Goal: Task Accomplishment & Management: Use online tool/utility

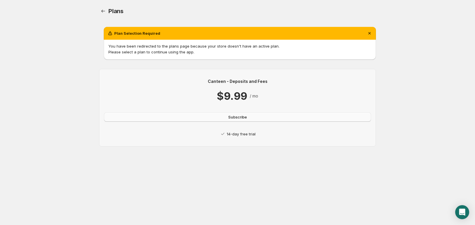
click at [246, 116] on span "Subscribe" at bounding box center [237, 117] width 19 height 6
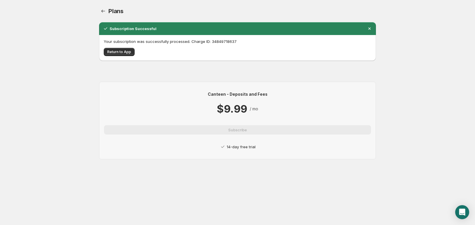
click at [172, 40] on p "Your subscription was successfully processed. Charge ID: 34849718637" at bounding box center [238, 42] width 268 height 6
click at [125, 52] on span "Return to App" at bounding box center [119, 52] width 24 height 5
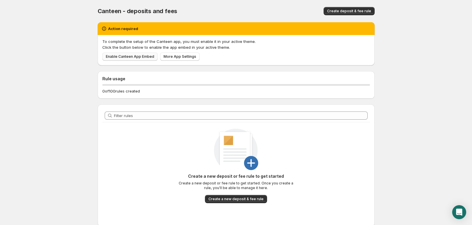
click at [127, 56] on span "Enable Canteen App Embed" at bounding box center [130, 56] width 48 height 5
click at [129, 57] on span "Enable Canteen App Embed" at bounding box center [130, 56] width 48 height 5
click at [182, 57] on span "More App Settings" at bounding box center [180, 56] width 33 height 5
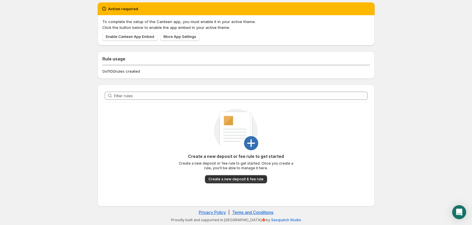
scroll to position [20, 0]
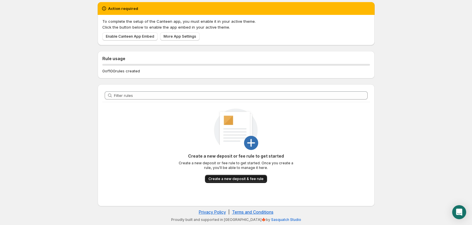
click at [228, 180] on span "Create a new deposit & fee rule" at bounding box center [236, 178] width 55 height 5
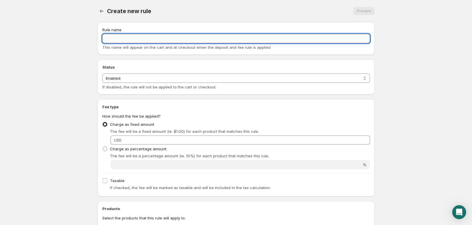
click at [137, 37] on input "Rule name" at bounding box center [236, 38] width 268 height 9
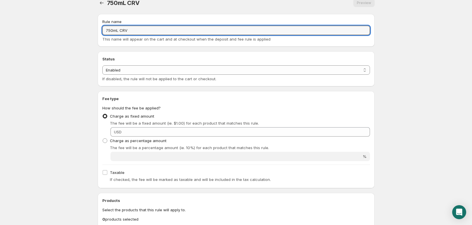
scroll to position [14, 0]
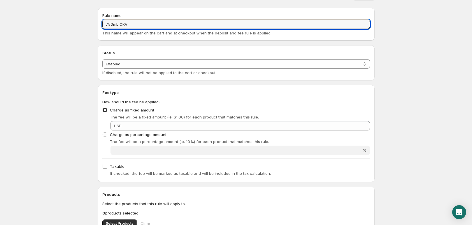
type input "750mL CRV"
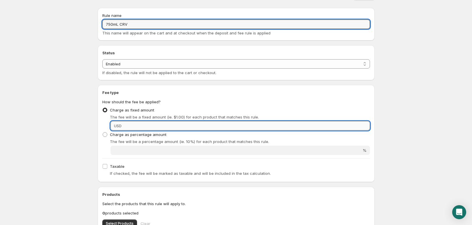
click at [159, 125] on input "Fixed amount" at bounding box center [246, 125] width 247 height 9
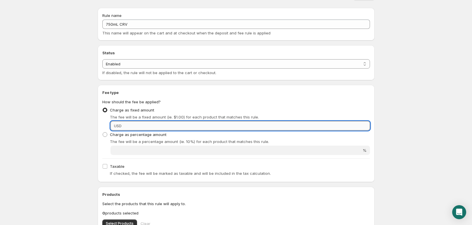
click at [176, 125] on input "Fixed amount" at bounding box center [246, 125] width 247 height 9
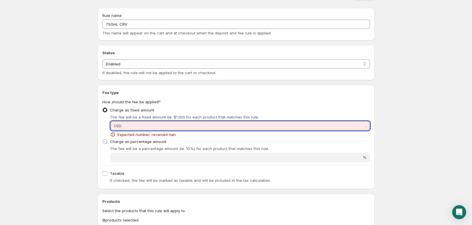
click at [131, 125] on input "." at bounding box center [246, 125] width 247 height 9
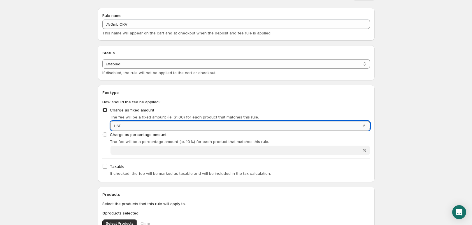
click at [140, 124] on input "5." at bounding box center [246, 125] width 247 height 9
drag, startPoint x: 349, startPoint y: 125, endPoint x: 374, endPoint y: 125, distance: 24.2
click at [374, 125] on div "Fee type How should the fee be applied? Charge as fixed amount The fee will be …" at bounding box center [236, 133] width 277 height 97
click at [398, 133] on body "Home Help 750mL CRV. This page is ready 750mL CRV Preview More actions Preview …" at bounding box center [236, 98] width 472 height 225
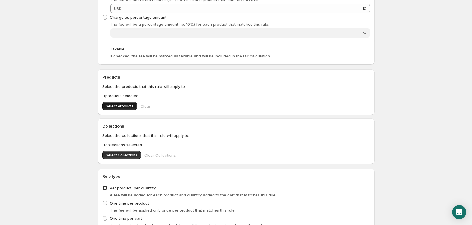
scroll to position [131, 0]
click at [119, 104] on button "Select Products" at bounding box center [119, 107] width 35 height 8
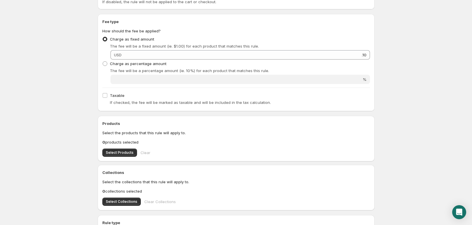
scroll to position [0, 0]
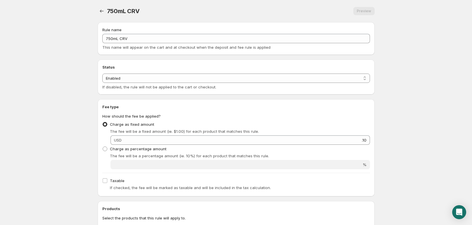
type input "0.1"
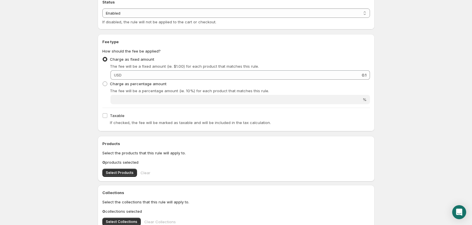
scroll to position [65, 0]
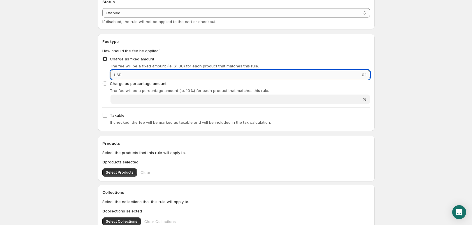
click at [355, 75] on input "0.1" at bounding box center [246, 74] width 247 height 9
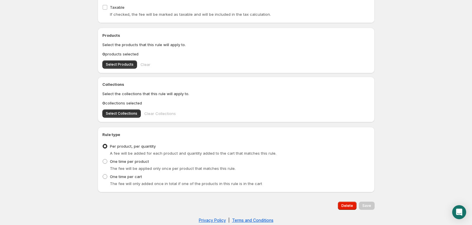
scroll to position [181, 0]
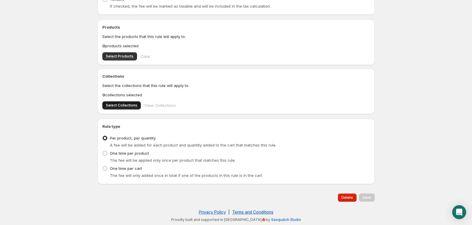
click at [125, 105] on span "Select Collections" at bounding box center [122, 105] width 32 height 5
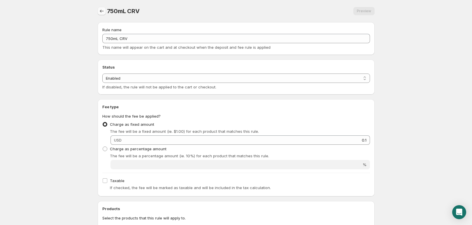
click at [103, 9] on icon "Settings" at bounding box center [102, 11] width 6 height 6
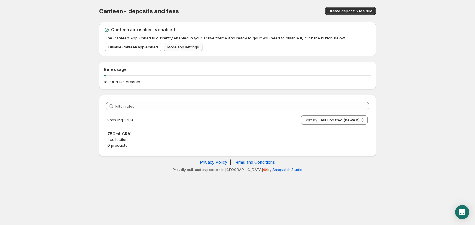
click at [178, 48] on span "More app settings" at bounding box center [183, 47] width 32 height 5
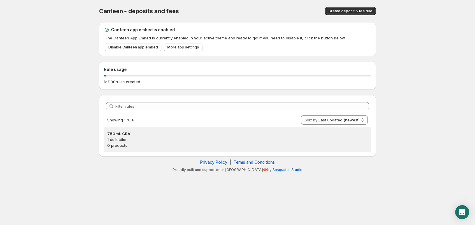
click at [125, 137] on p "1 collection" at bounding box center [237, 140] width 261 height 6
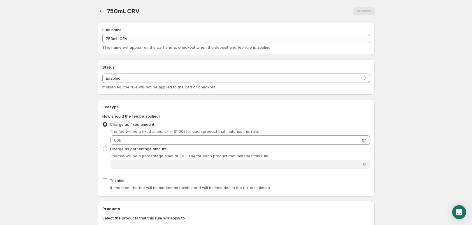
click at [421, 47] on body "Home Help 750mL CRV. This page is ready 750mL CRV Preview More actions Preview …" at bounding box center [236, 112] width 472 height 225
click at [199, 79] on select "Enabled Disabled" at bounding box center [236, 78] width 268 height 9
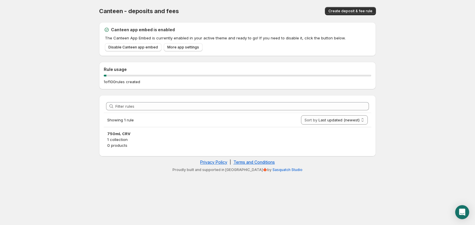
click at [155, 135] on h3 "750mL CRV" at bounding box center [237, 134] width 261 height 6
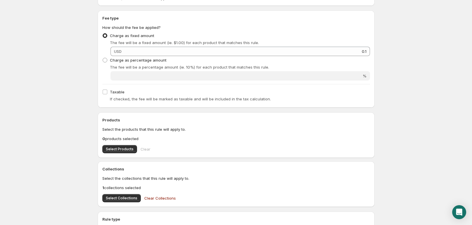
scroll to position [135, 0]
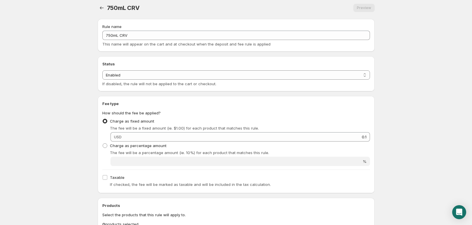
scroll to position [3, 0]
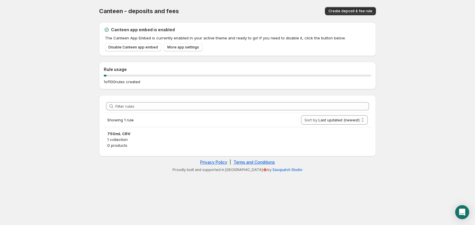
click at [226, 36] on p "The Canteen App Embed is currently enabled in your active theme and ready to go…" at bounding box center [238, 38] width 267 height 6
click at [326, 36] on p "The Canteen App Embed is currently enabled in your active theme and ready to go…" at bounding box center [238, 38] width 267 height 6
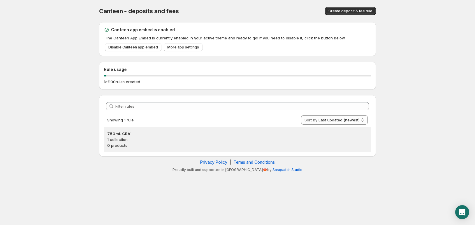
click at [145, 136] on h3 "750mL CRV" at bounding box center [237, 134] width 261 height 6
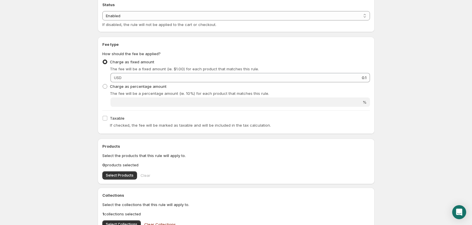
scroll to position [133, 0]
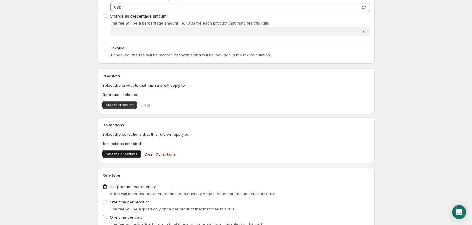
click at [122, 155] on span "Select Collections" at bounding box center [122, 154] width 32 height 5
click at [277, 144] on p "1 collections selected" at bounding box center [236, 144] width 268 height 6
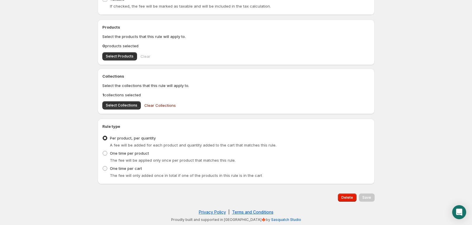
scroll to position [0, 0]
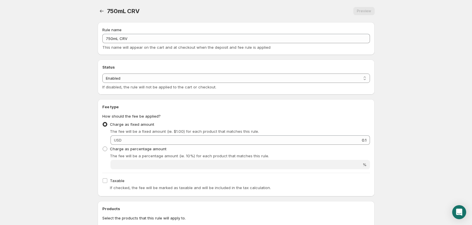
click at [407, 73] on body "Home Help 750mL CRV. This page is ready 750mL CRV Preview More actions Preview …" at bounding box center [236, 112] width 472 height 225
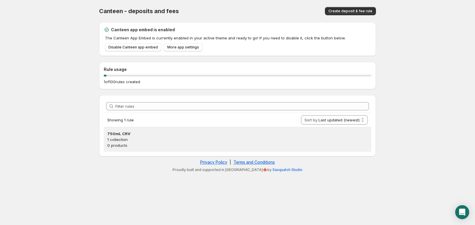
click at [210, 136] on h3 "750mL CRV" at bounding box center [237, 134] width 261 height 6
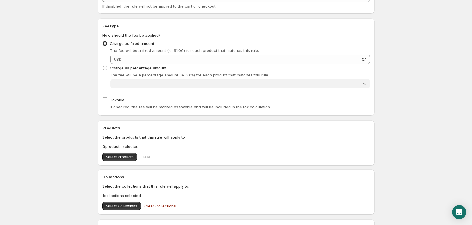
scroll to position [104, 0]
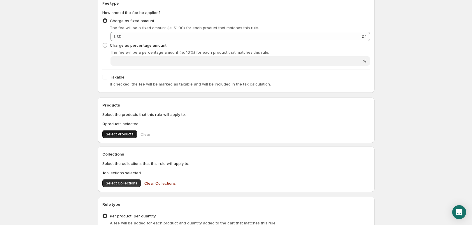
click at [116, 136] on span "Select Products" at bounding box center [120, 134] width 28 height 5
